Goal: Information Seeking & Learning: Learn about a topic

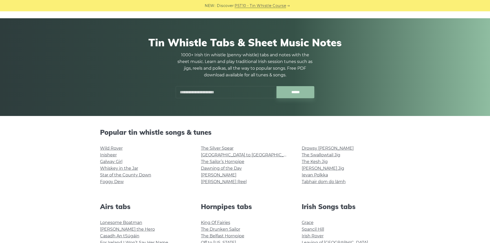
scroll to position [51, 0]
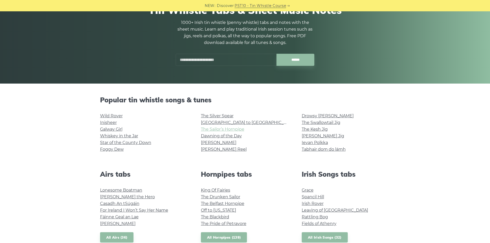
click at [234, 131] on link "The Sailor’s Hornpipe" at bounding box center [222, 129] width 43 height 5
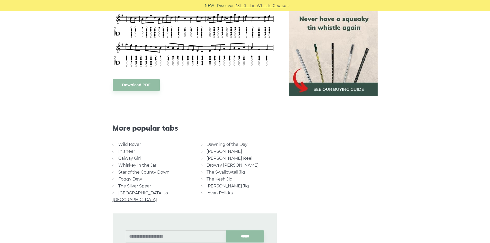
scroll to position [257, 0]
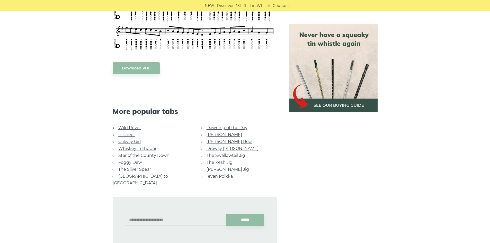
click at [130, 141] on link "Galway Girl" at bounding box center [129, 141] width 22 height 5
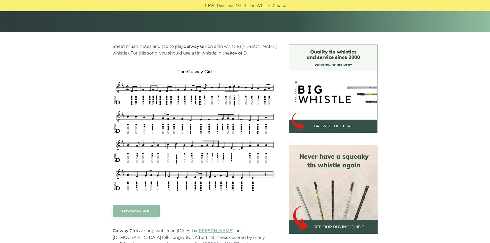
scroll to position [257, 0]
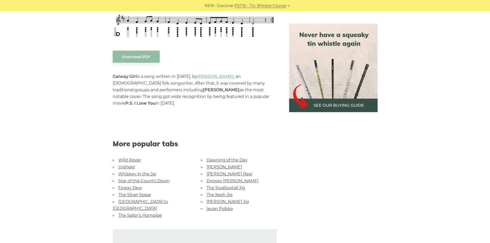
click at [221, 199] on link "[PERSON_NAME] Jig" at bounding box center [227, 201] width 42 height 5
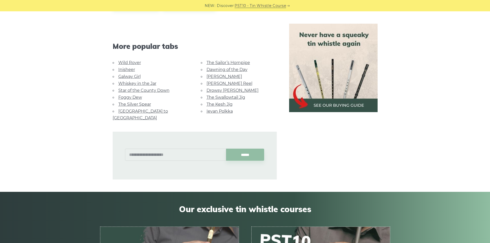
scroll to position [334, 0]
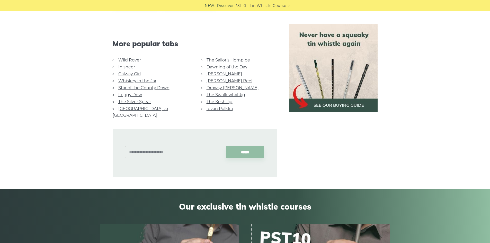
click at [213, 106] on link "Ievan Polkka" at bounding box center [219, 108] width 26 height 5
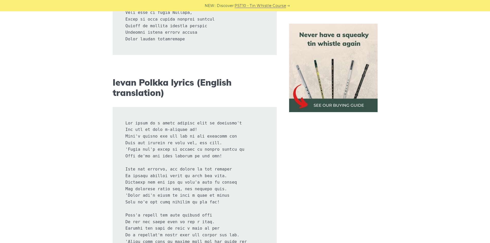
scroll to position [830, 0]
